Goal: Find specific page/section: Find specific page/section

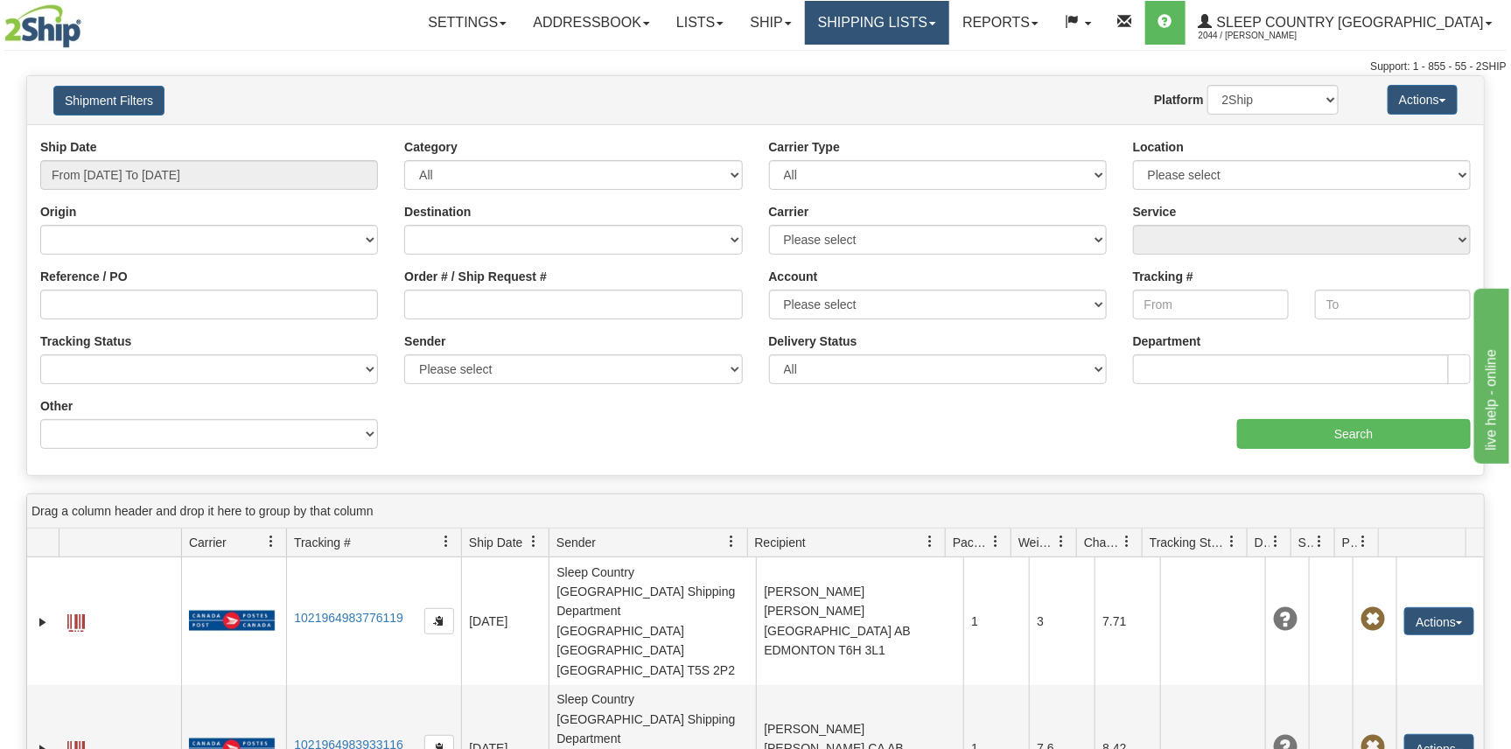
click at [950, 36] on link "Shipping lists" at bounding box center [877, 23] width 144 height 44
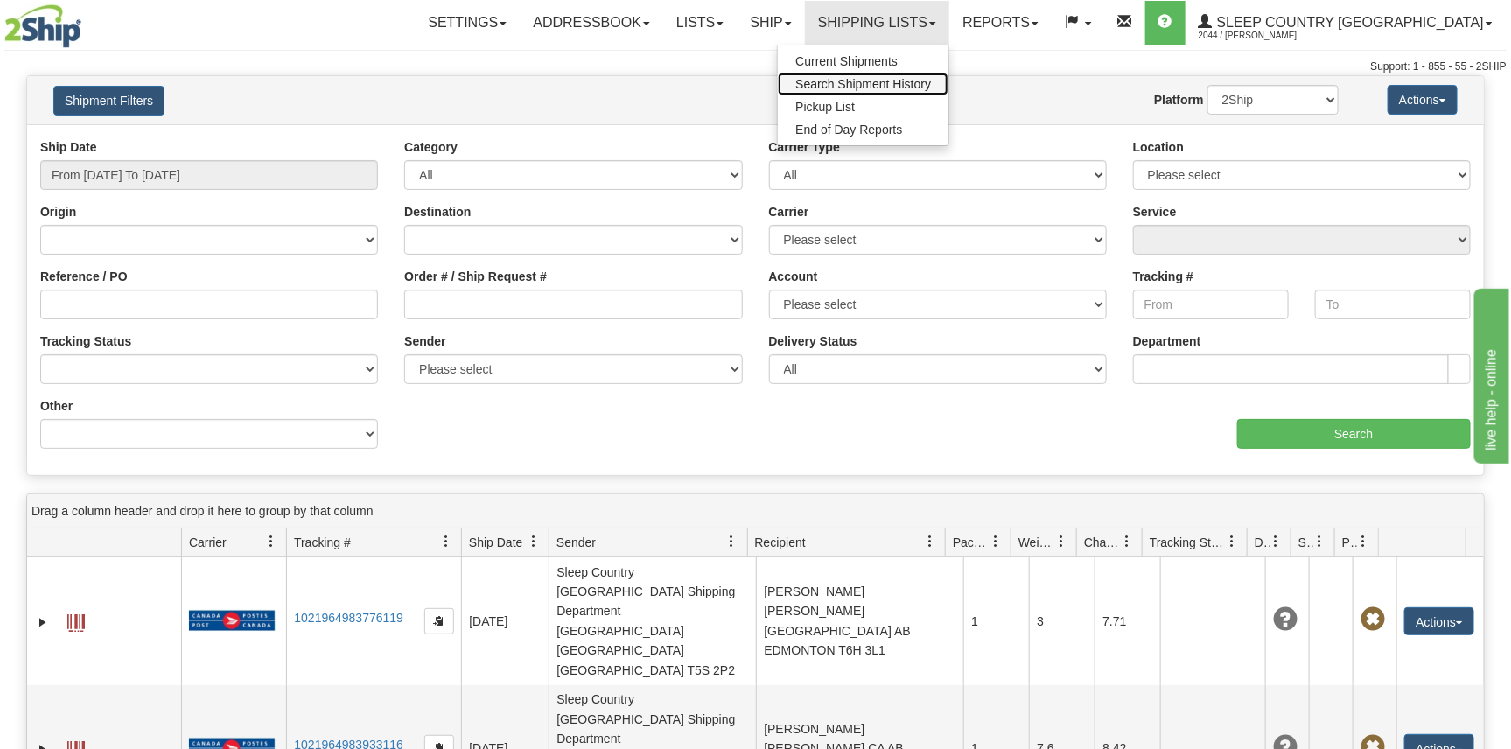
click at [931, 88] on span "Search Shipment History" at bounding box center [863, 84] width 136 height 14
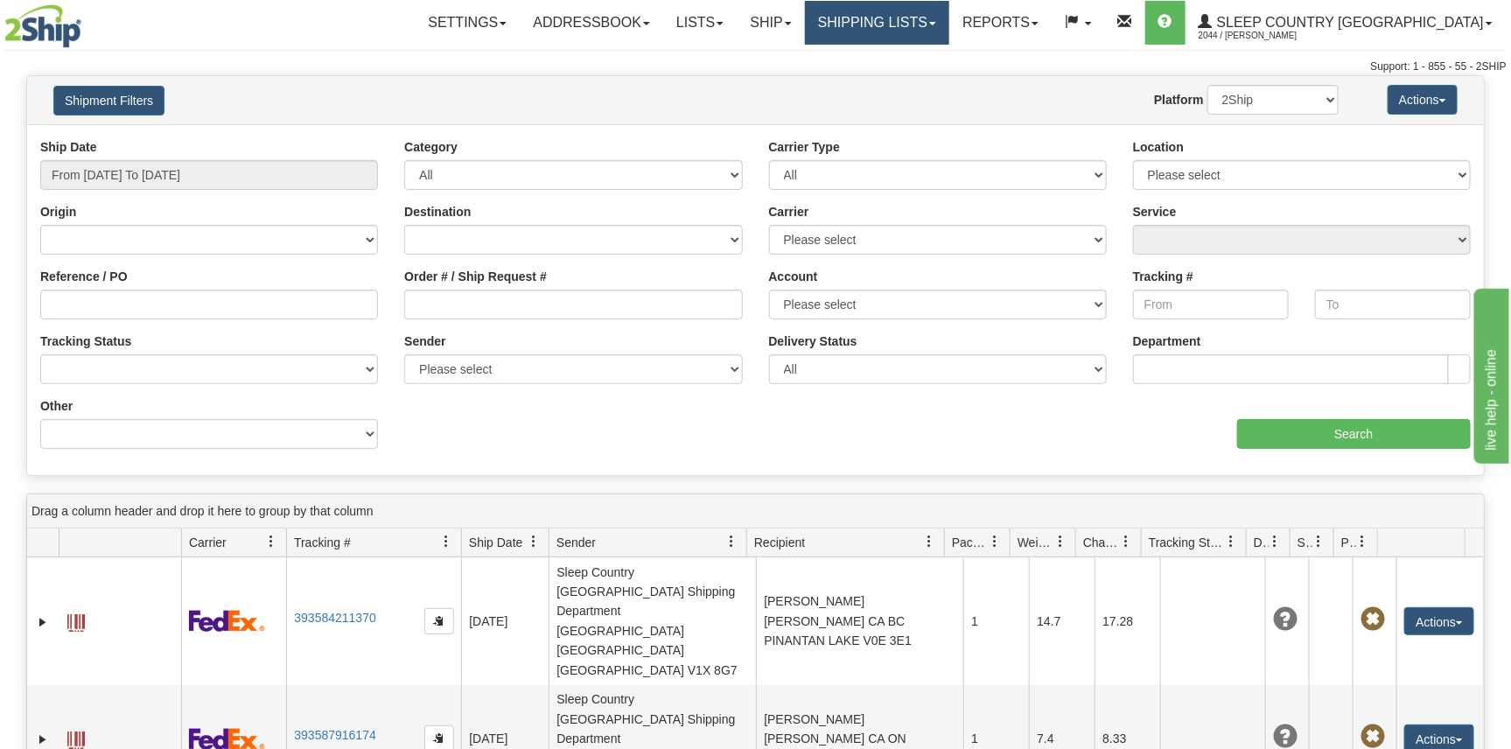
click at [950, 19] on link "Shipping lists" at bounding box center [877, 23] width 144 height 44
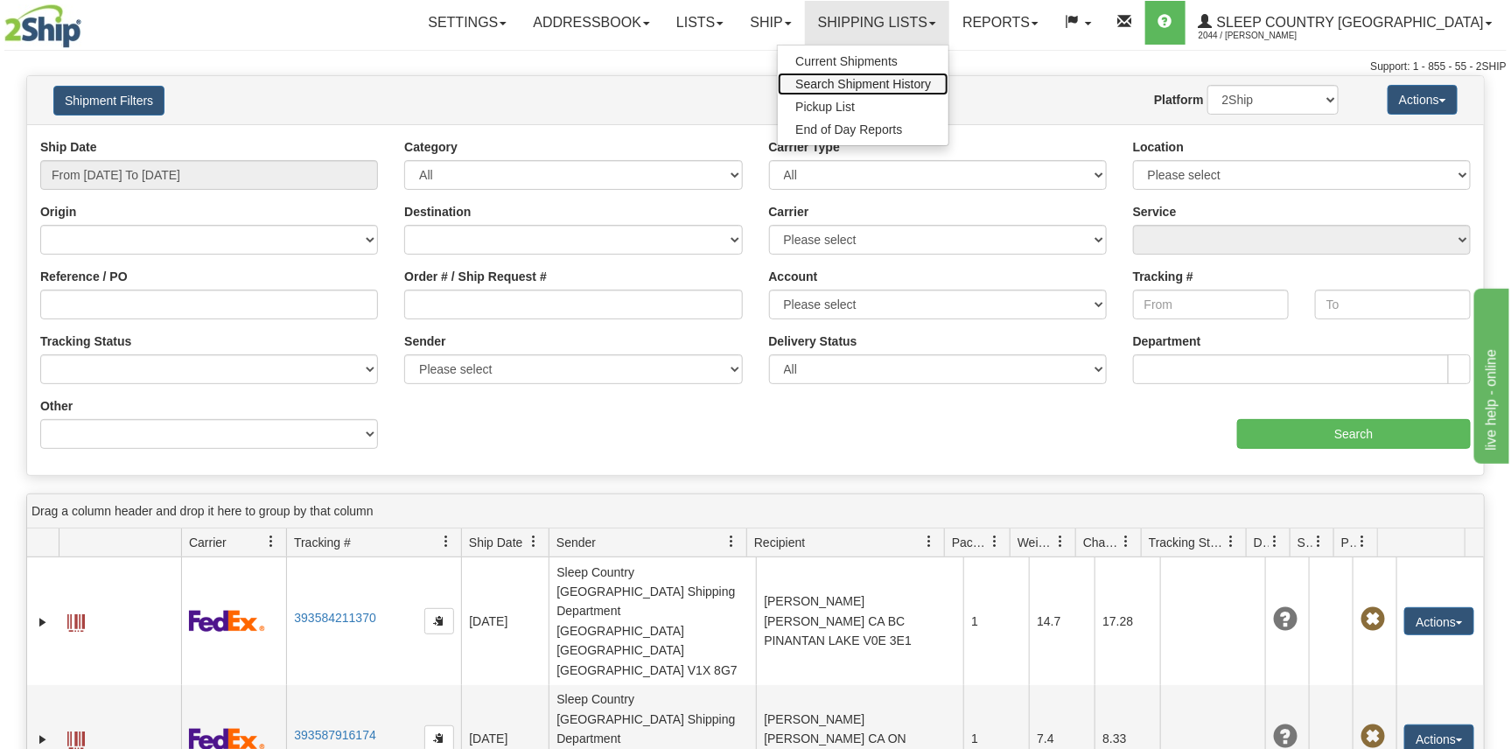
click at [931, 79] on span "Search Shipment History" at bounding box center [863, 84] width 136 height 14
